Goal: Task Accomplishment & Management: Complete application form

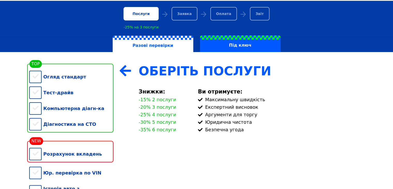
scroll to position [52, 0]
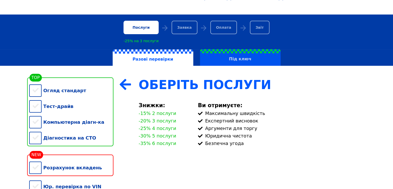
click at [261, 62] on label "Під ключ" at bounding box center [240, 57] width 81 height 17
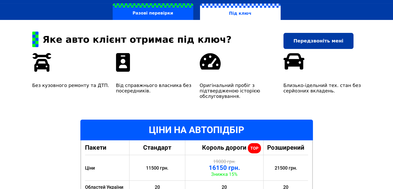
scroll to position [93, 0]
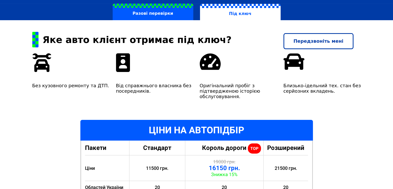
click at [313, 42] on link "Передзвоніть мені" at bounding box center [319, 41] width 70 height 16
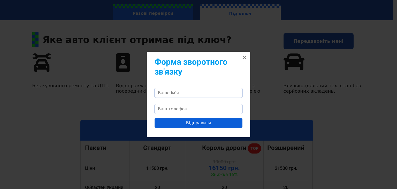
click at [176, 94] on input "Contact form" at bounding box center [199, 93] width 88 height 10
type input "Роман"
click at [162, 109] on input "(___) ___ __ __" at bounding box center [199, 109] width 88 height 10
type input "(097) 368 08 37"
click at [178, 124] on input "Відправити" at bounding box center [199, 123] width 88 height 10
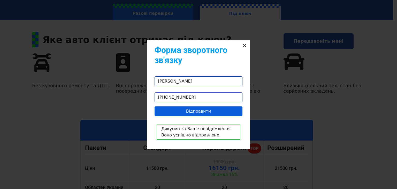
click at [245, 45] on button "×" at bounding box center [244, 45] width 11 height 11
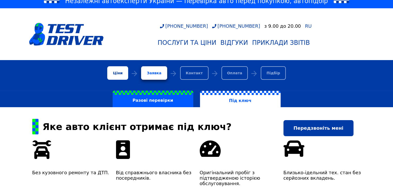
scroll to position [0, 0]
